Goal: Information Seeking & Learning: Learn about a topic

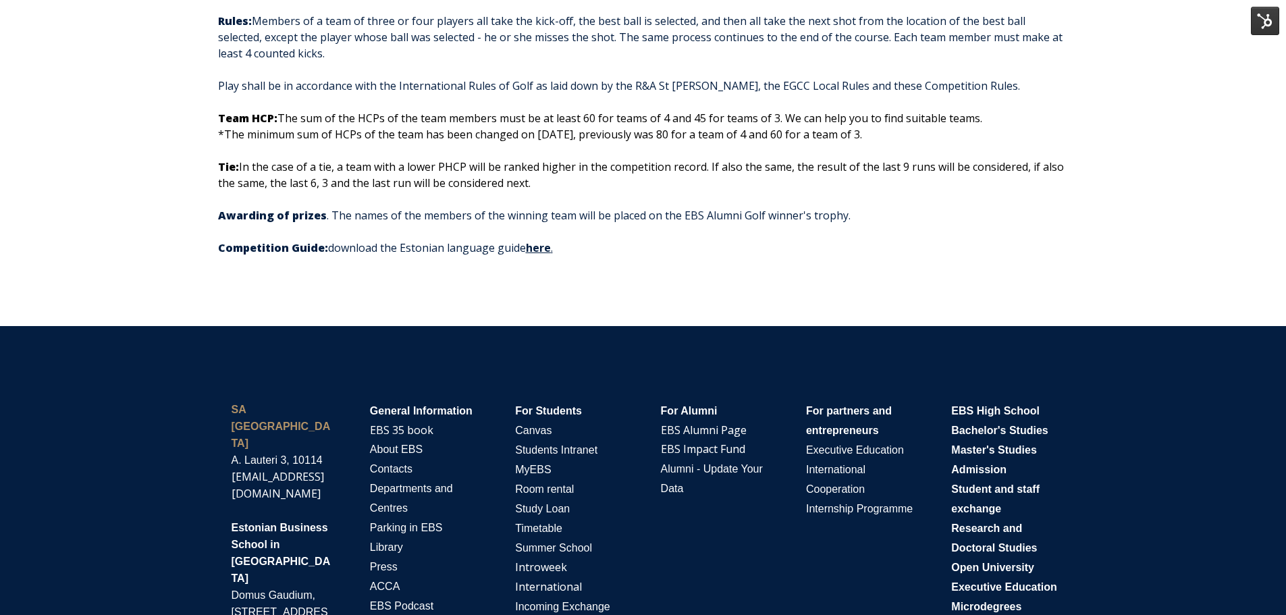
scroll to position [1955, 0]
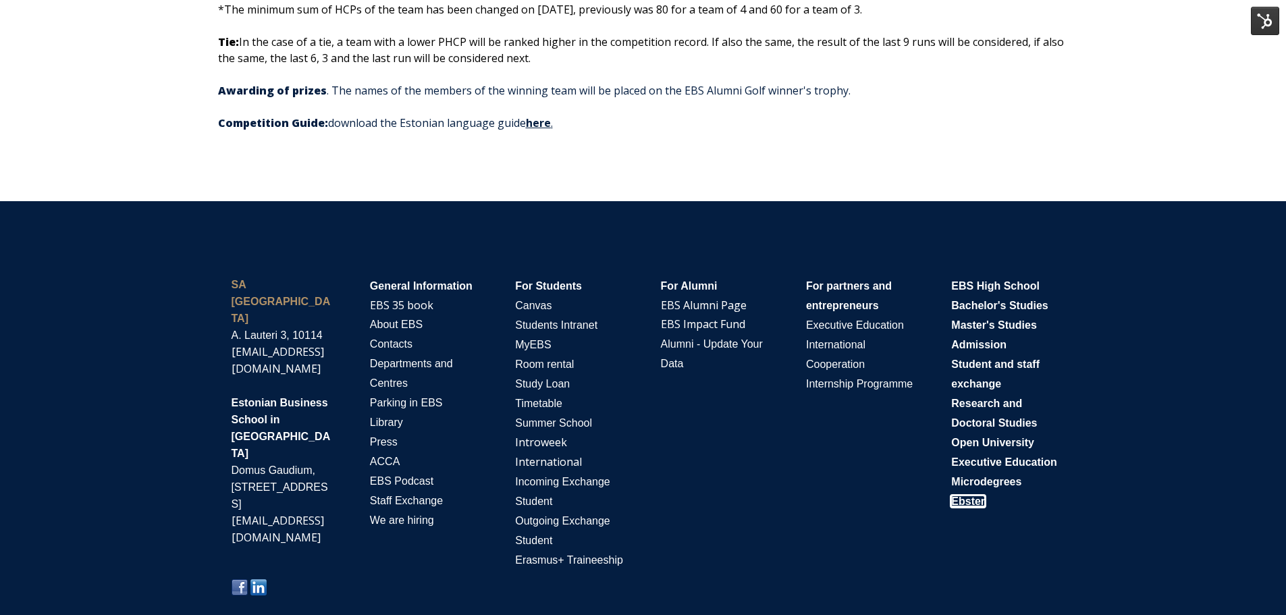
click at [979, 507] on span "Ebster" at bounding box center [968, 500] width 34 height 11
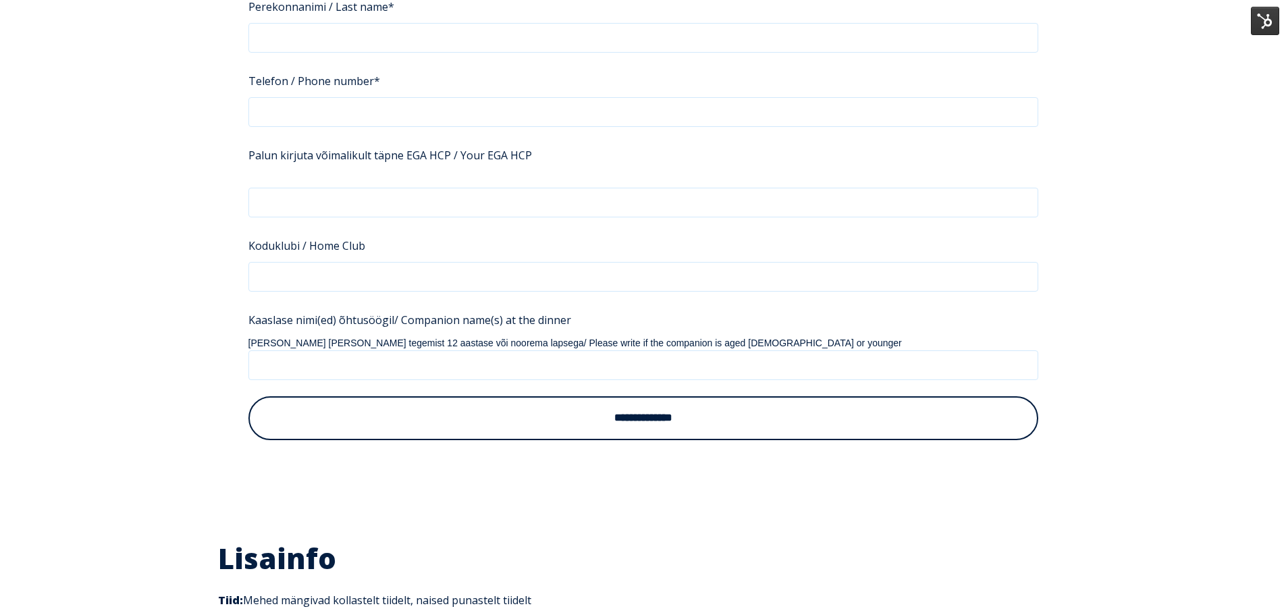
scroll to position [1485, 0]
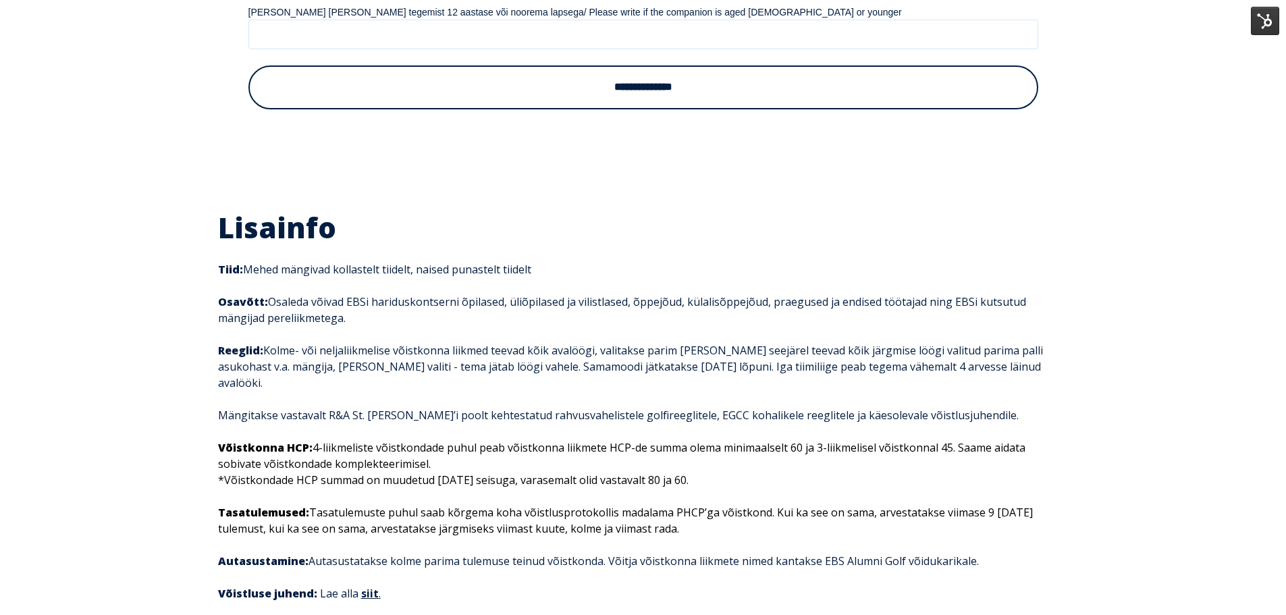
drag, startPoint x: 219, startPoint y: 415, endPoint x: 688, endPoint y: 438, distance: 469.0
click at [688, 439] on p "Võistkonna HCP: 4-liikmeliste võistkondade puhul peab võistkonna liikmete HCP-d…" at bounding box center [643, 463] width 850 height 49
copy p "Võistkonna HCP: 4-liikmeliste võistkondade puhul peab võistkonna liikmete HCP-d…"
